Goal: Task Accomplishment & Management: Use online tool/utility

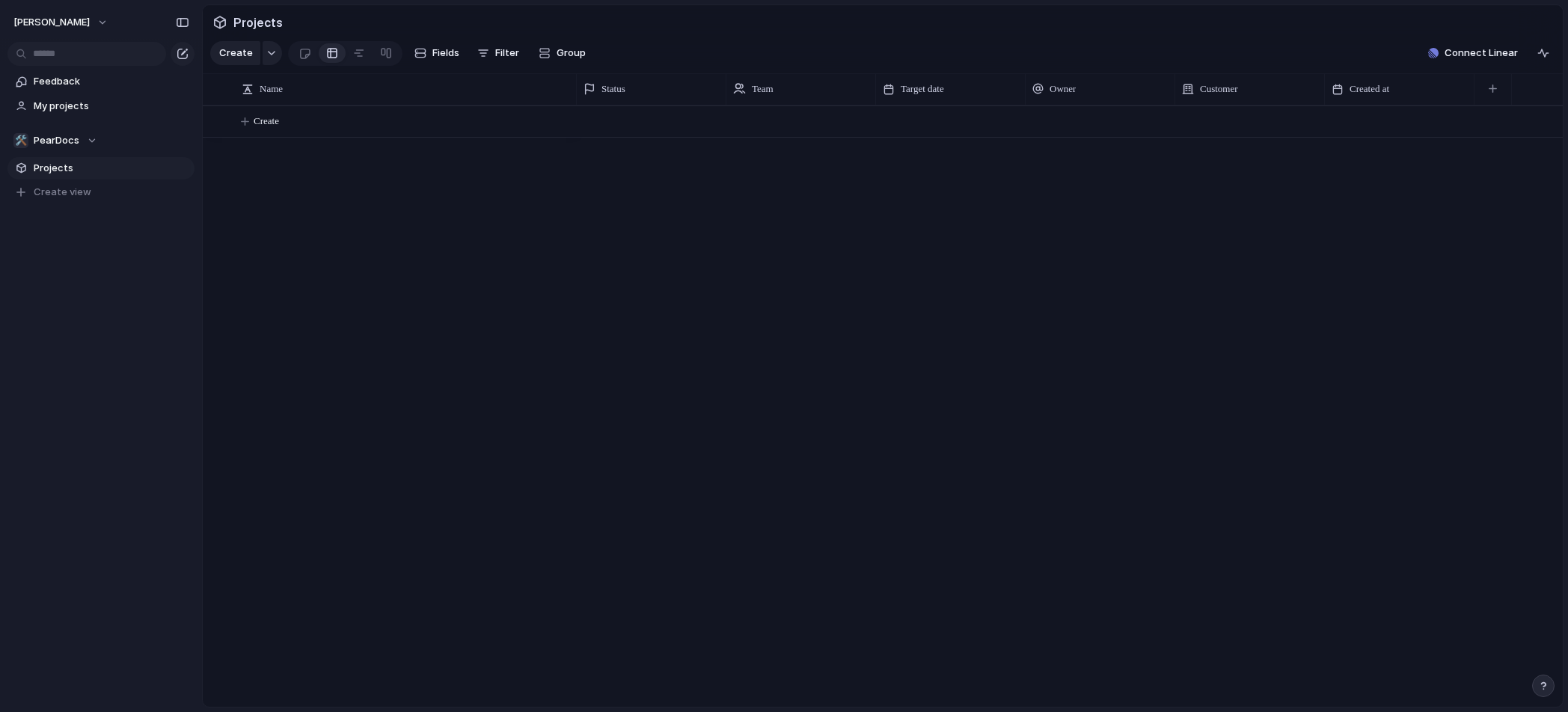
drag, startPoint x: 1150, startPoint y: 46, endPoint x: 1159, endPoint y: 60, distance: 16.6
click at [1156, 58] on section "Create Fields Filter Group Zoom Collapse Connect Linear" at bounding box center [882, 56] width 1360 height 36
drag, startPoint x: 1035, startPoint y: 231, endPoint x: 879, endPoint y: 154, distance: 174.0
click at [1034, 231] on div at bounding box center [1069, 406] width 986 height 602
click at [685, 23] on section "Projects" at bounding box center [882, 22] width 1360 height 33
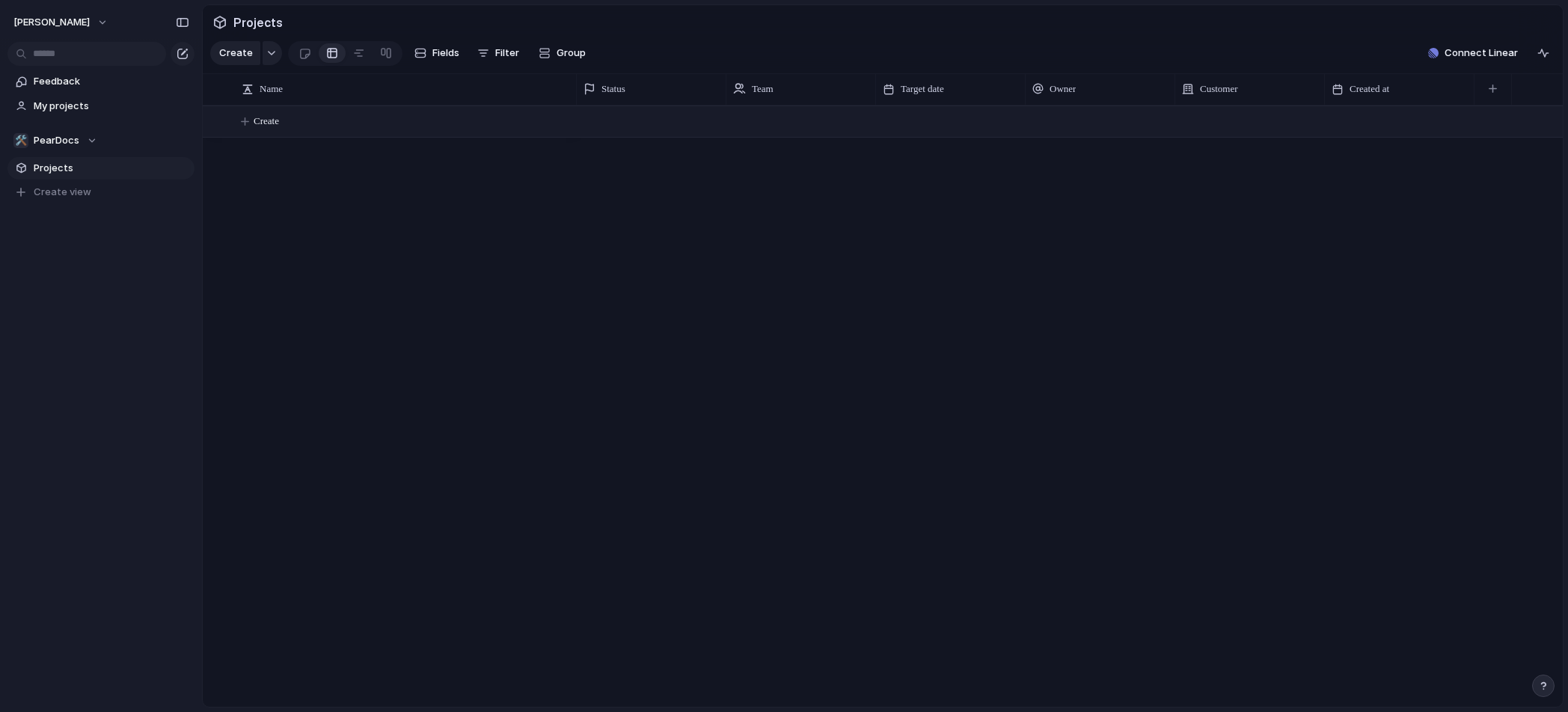
click at [270, 128] on span "Create" at bounding box center [266, 121] width 25 height 15
type textarea "**********"
click at [1504, 60] on span "Connect Linear" at bounding box center [1480, 52] width 73 height 15
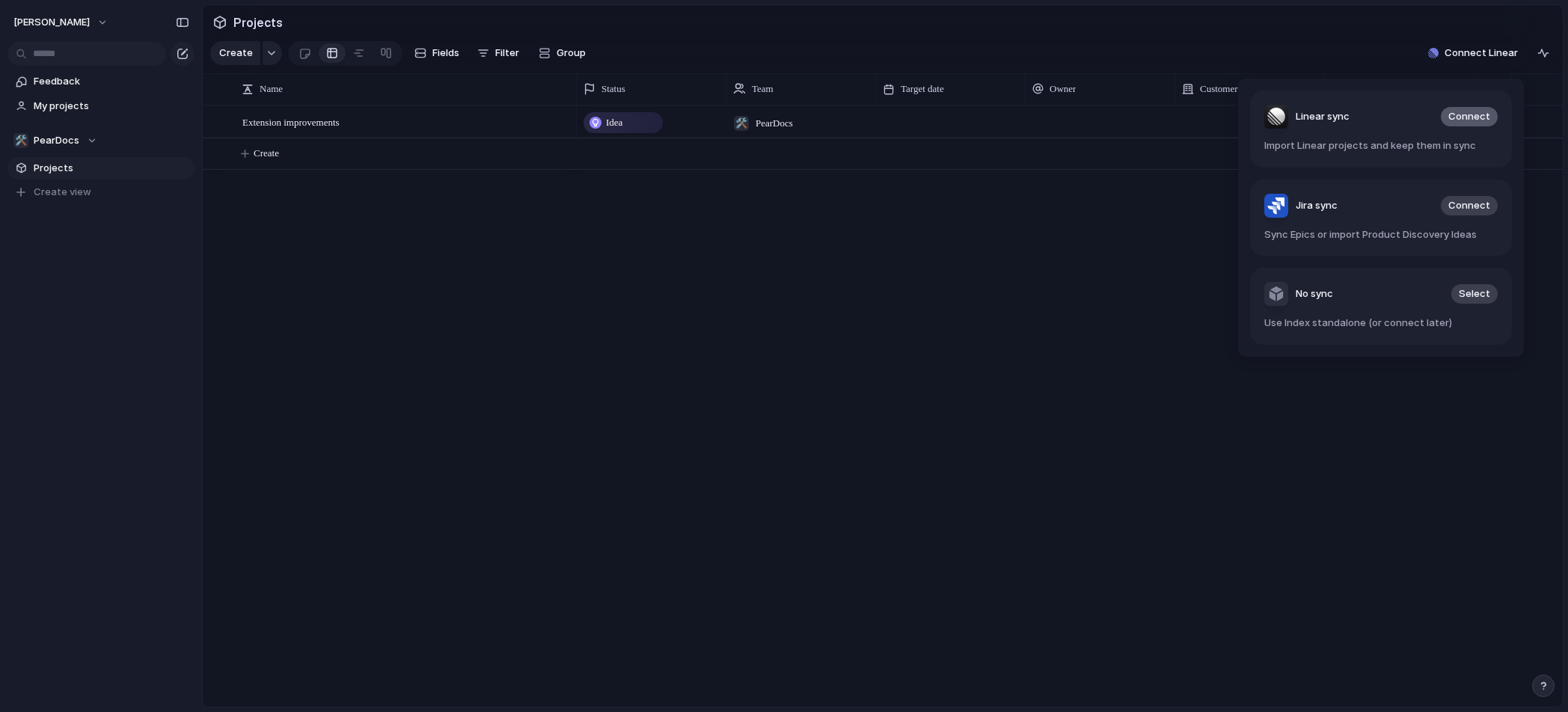
click at [1459, 119] on span "Connect" at bounding box center [1469, 117] width 42 height 15
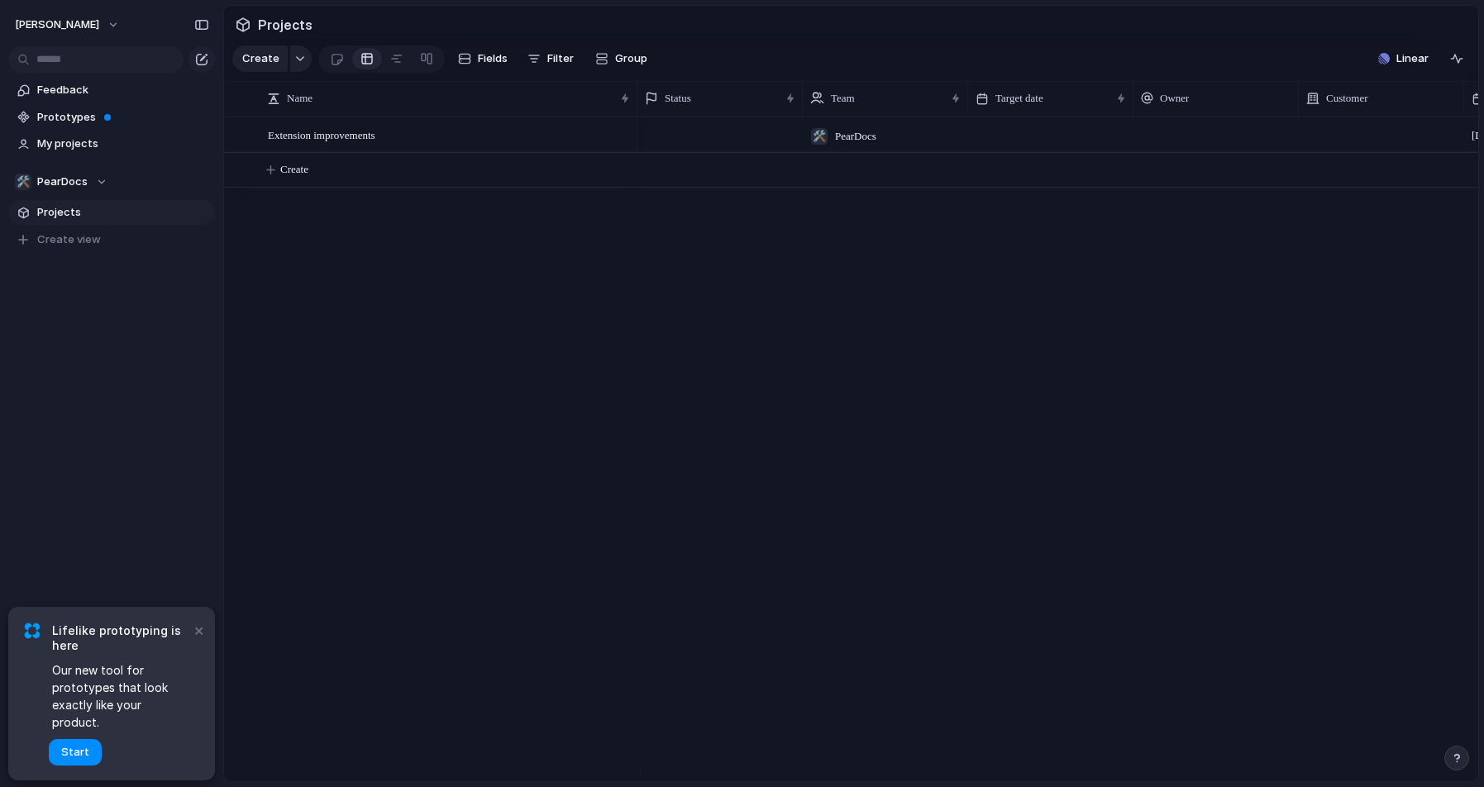
click at [633, 31] on section "Projects" at bounding box center [851, 24] width 1254 height 37
click at [715, 64] on section "Create Fields Filter Group Zoom Collapse Linear" at bounding box center [851, 62] width 1254 height 40
click at [886, 302] on div "🛠️ PearDocs [DATE]" at bounding box center [1057, 449] width 841 height 665
click at [842, 145] on span "PearDocs" at bounding box center [855, 136] width 41 height 17
click at [601, 274] on div "🏢 Michael-mulligan 🛠️ PearDocs ⚡ AgenticTest" at bounding box center [742, 393] width 1484 height 787
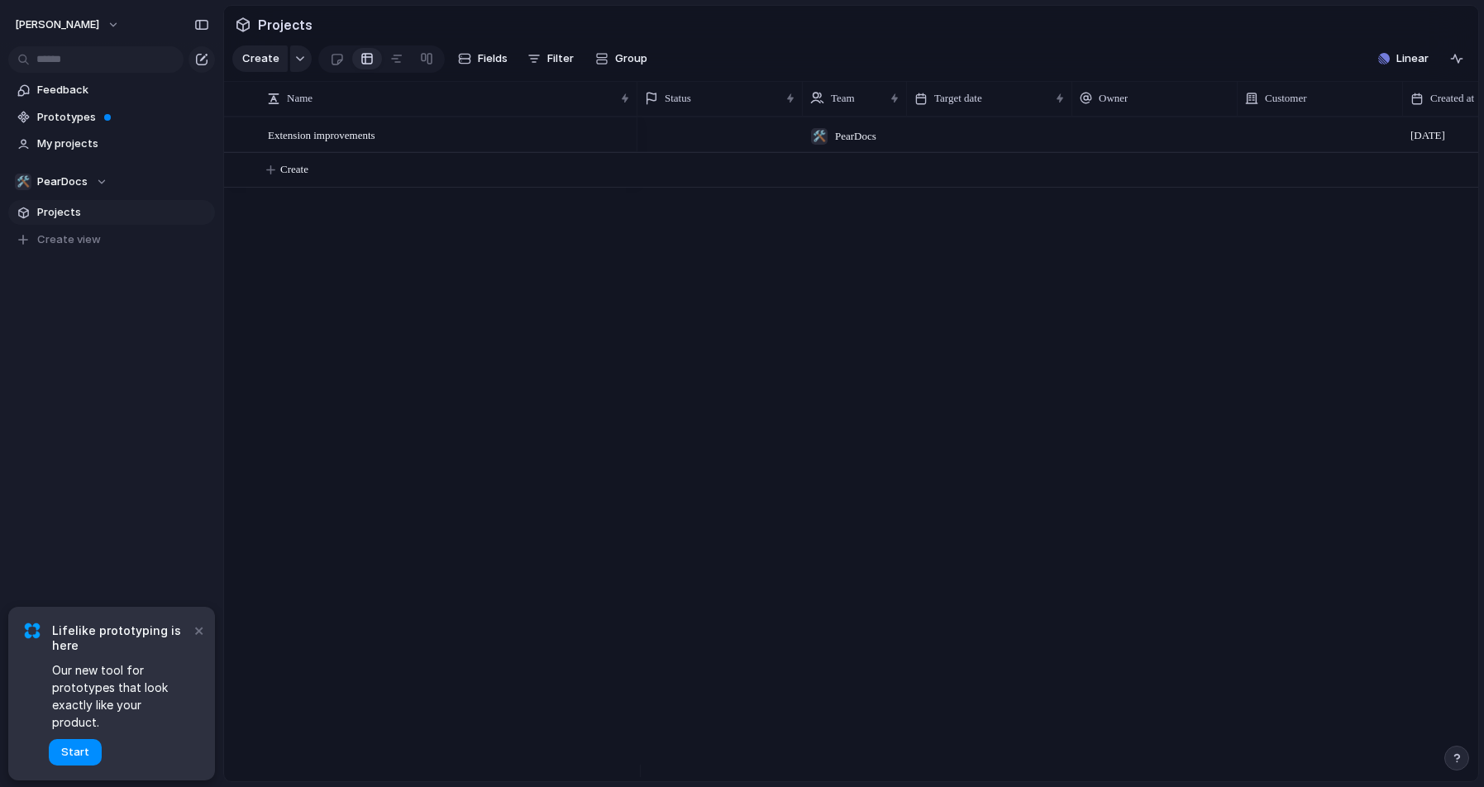
drag, startPoint x: 964, startPoint y: 107, endPoint x: 895, endPoint y: 159, distance: 86.1
click at [902, 112] on div at bounding box center [906, 98] width 8 height 35
click at [611, 51] on button "Group" at bounding box center [621, 58] width 69 height 26
click at [716, 498] on div "Owner Customer Priority Impact Effort Design ready Theme Status Created by" at bounding box center [742, 393] width 1484 height 787
click at [676, 346] on div "🛠️ PearDocs 3 September" at bounding box center [1057, 449] width 841 height 665
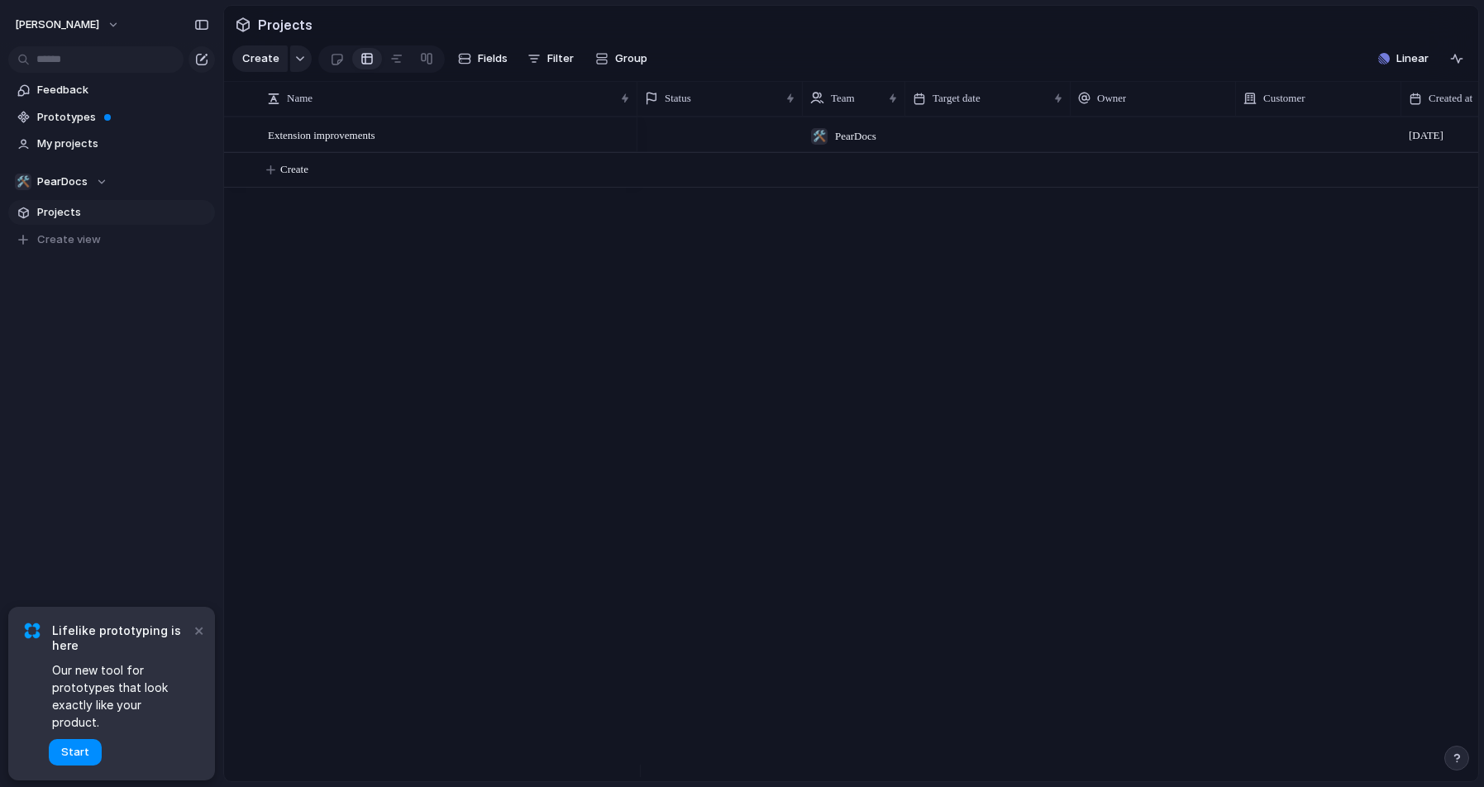
click at [784, 71] on div "Modify Hide Sort ascending Sort descending" at bounding box center [742, 393] width 1484 height 787
drag, startPoint x: 367, startPoint y: 346, endPoint x: 546, endPoint y: 127, distance: 282.5
click at [383, 332] on div "Modify Hide Sort ascending Sort descending" at bounding box center [742, 393] width 1484 height 787
click at [618, 61] on span "Group" at bounding box center [631, 58] width 32 height 17
click at [1172, 345] on div "Owner Customer Priority Impact Effort Design ready Theme Status Created by" at bounding box center [742, 393] width 1484 height 787
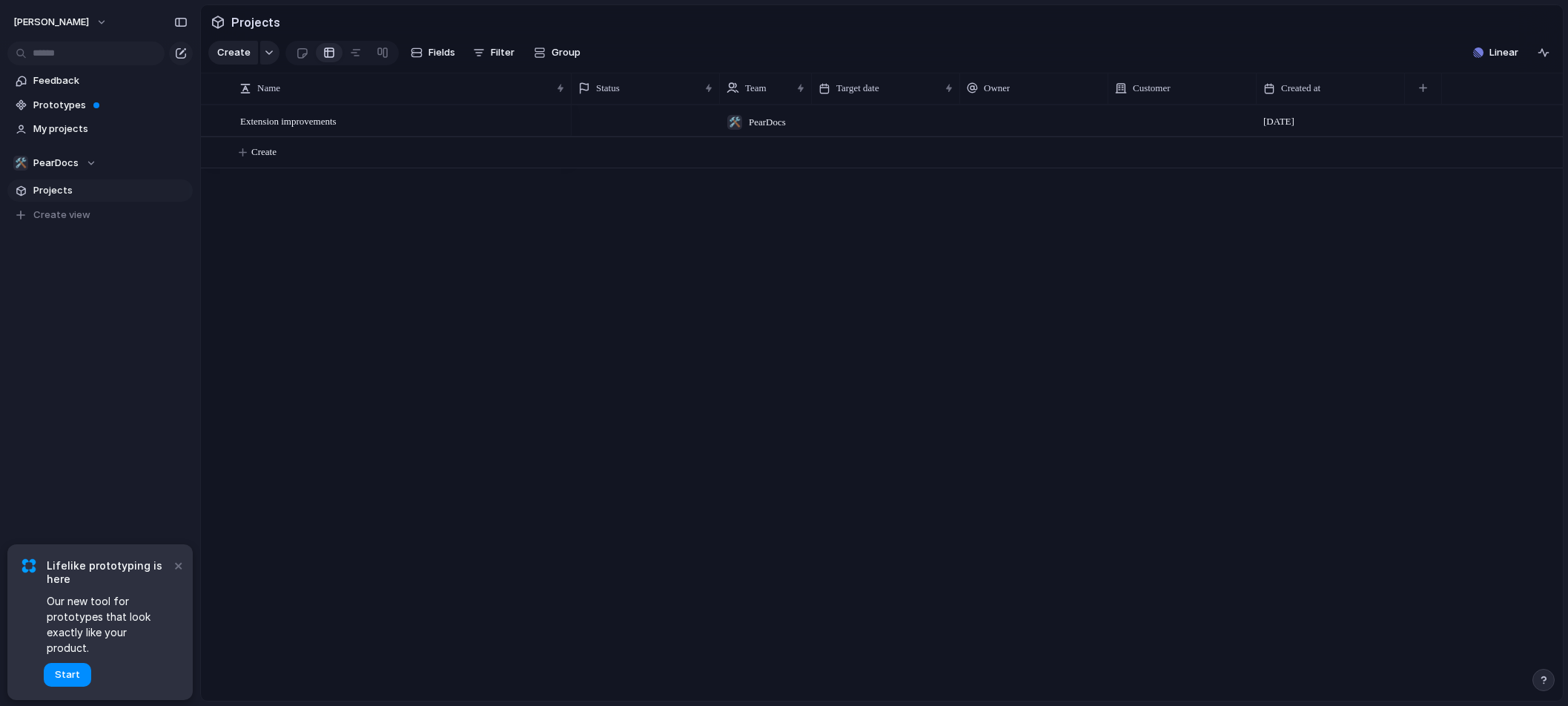
click at [1208, 286] on div "🛠️ PearDocs 3 September" at bounding box center [1067, 403] width 991 height 597
click at [1282, 129] on span "[DATE]" at bounding box center [1279, 121] width 31 height 15
click at [1300, 92] on span "Created at" at bounding box center [1302, 88] width 39 height 15
click at [1149, 431] on div "🛠️ PearDocs 3 September" at bounding box center [1067, 403] width 991 height 597
click at [589, 280] on div "🛠️ PearDocs 3 September" at bounding box center [1067, 403] width 991 height 597
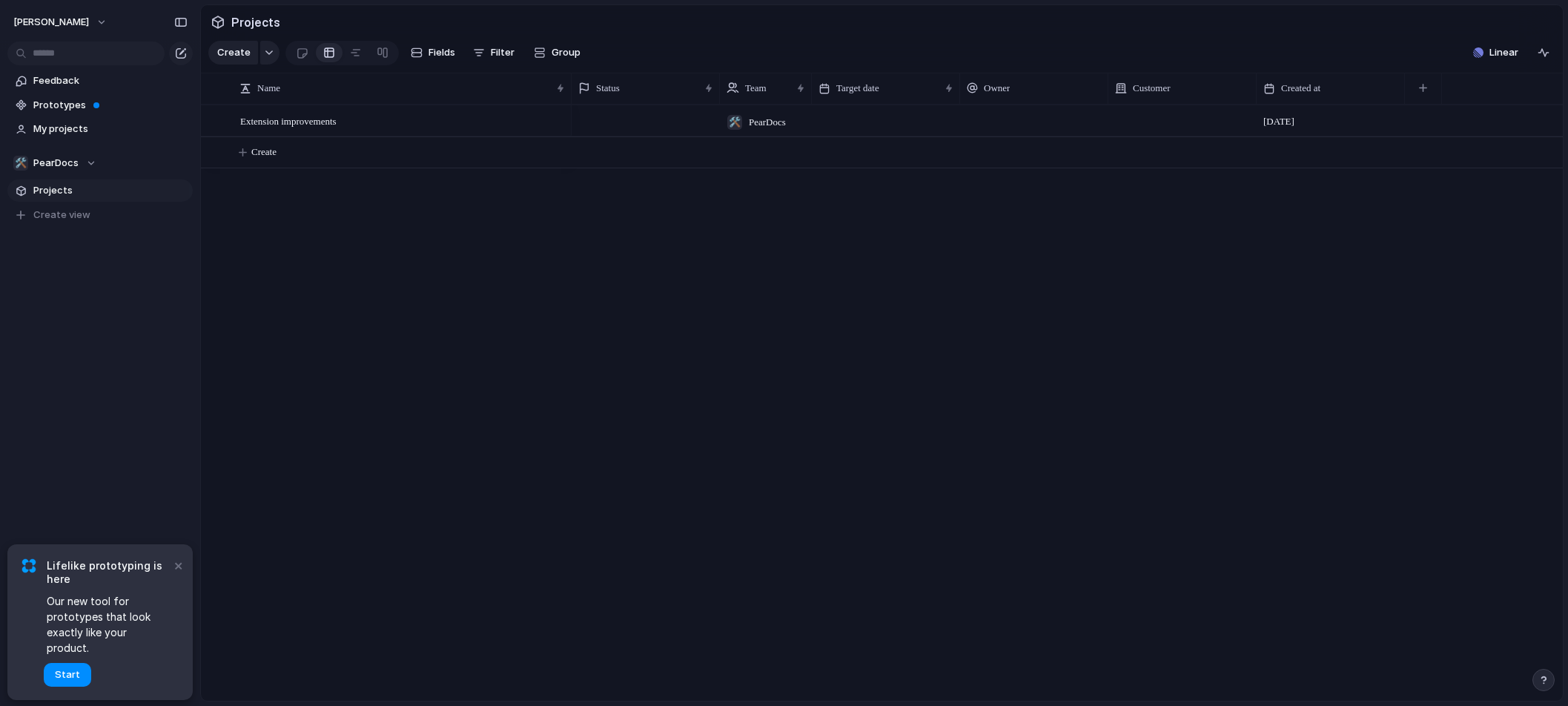
click at [754, 55] on section "Create Fields Filter Group Zoom Collapse Linear" at bounding box center [882, 56] width 1363 height 36
